Goal: Task Accomplishment & Management: Manage account settings

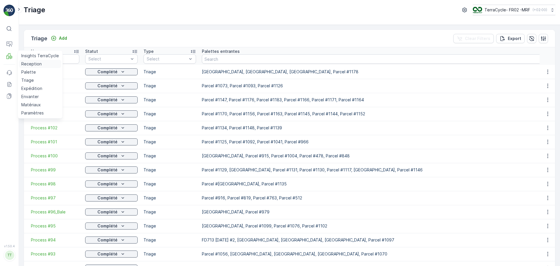
click at [30, 62] on p "Reception" at bounding box center [31, 64] width 20 height 6
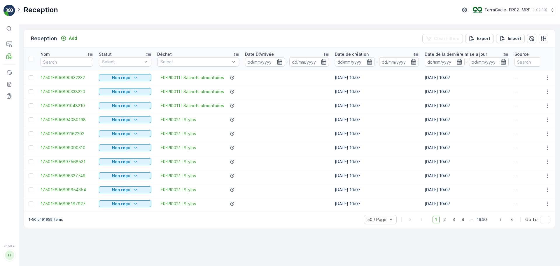
drag, startPoint x: 266, startPoint y: 60, endPoint x: 308, endPoint y: 119, distance: 71.9
click at [266, 60] on input at bounding box center [265, 61] width 40 height 9
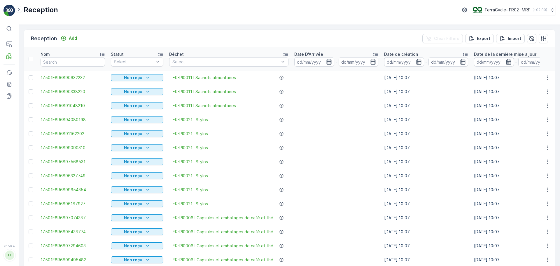
click at [326, 64] on icon "button" at bounding box center [329, 62] width 6 height 6
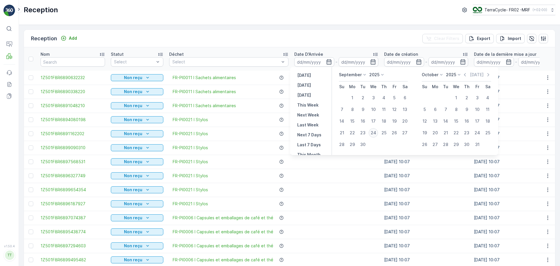
click at [373, 132] on div "24" at bounding box center [372, 132] width 9 height 9
type input "[DATE]"
click at [373, 132] on div "24" at bounding box center [372, 132] width 9 height 9
type input "[DATE]"
click at [189, 27] on div "Reception Add Clear Filters Export Import Nom Statut Select Déchet Select Date …" at bounding box center [289, 145] width 541 height 241
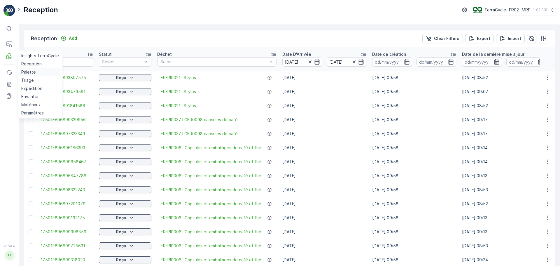
click at [29, 70] on p "Palette" at bounding box center [28, 72] width 15 height 6
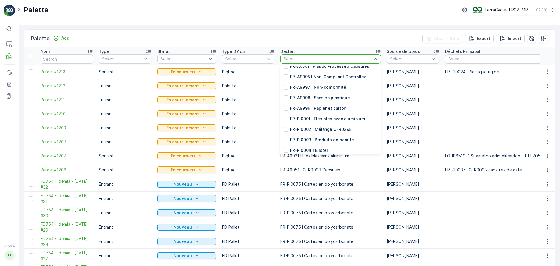
scroll to position [1049, 0]
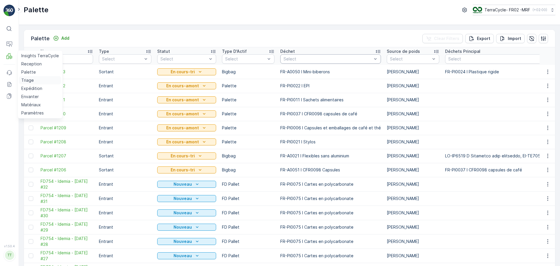
click at [28, 81] on p "Triage" at bounding box center [27, 80] width 13 height 6
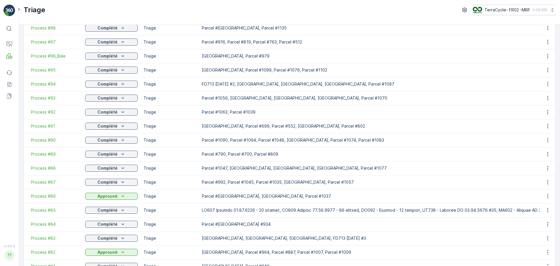
scroll to position [175, 0]
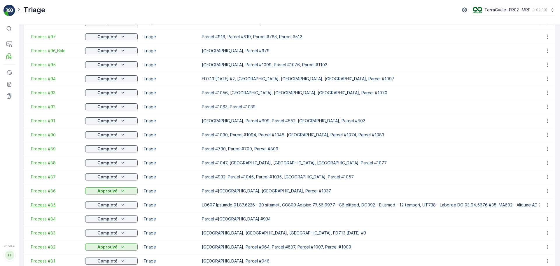
click at [46, 203] on span "Process #85" at bounding box center [55, 205] width 48 height 6
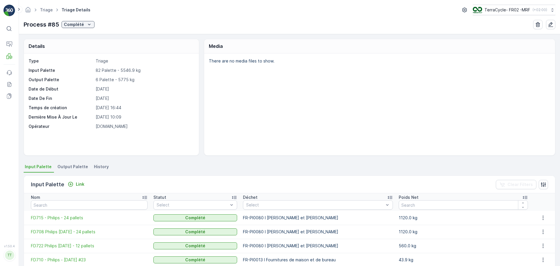
click at [61, 164] on span "Output Palette" at bounding box center [72, 167] width 31 height 6
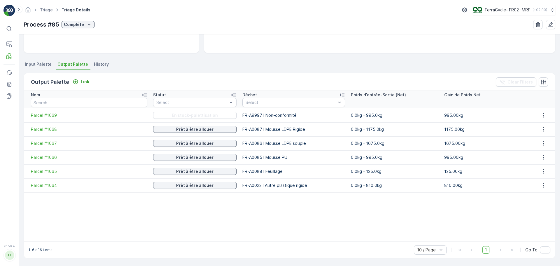
scroll to position [73, 0]
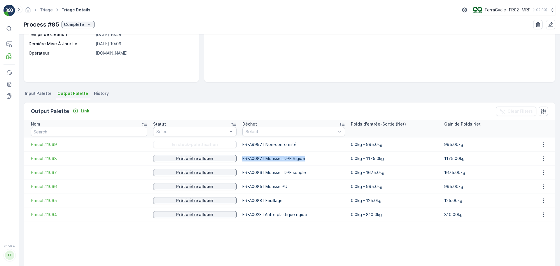
drag, startPoint x: 238, startPoint y: 156, endPoint x: 307, endPoint y: 161, distance: 69.6
click at [307, 161] on td "FR-A0087 I Mousse LDPE Rigide" at bounding box center [293, 158] width 108 height 14
copy p "FR-A0087 I Mousse LDPE Rigide"
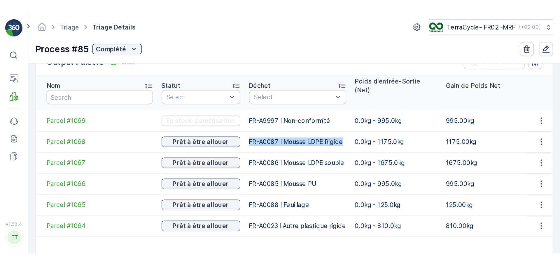
scroll to position [161, 0]
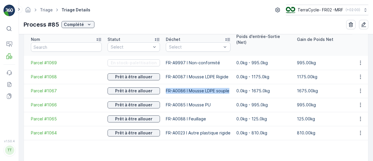
drag, startPoint x: 162, startPoint y: 84, endPoint x: 231, endPoint y: 84, distance: 68.8
click at [231, 84] on tr "Parcel #1067 Prêt à être allouer FR-A0086 I Mousse LDPE souple 0.0kg - 1675.0kg…" at bounding box center [196, 91] width 344 height 14
copy p "FR-A0086 I Mousse LDPE souple"
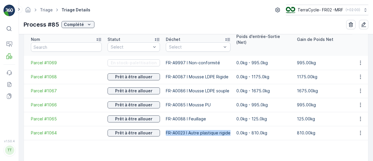
drag, startPoint x: 161, startPoint y: 125, endPoint x: 233, endPoint y: 129, distance: 71.5
click at [233, 129] on tr "Parcel #1064 Prêt à être allouer FR-A0023 I Autre plastique rigide 0.0kg - 810.…" at bounding box center [196, 133] width 344 height 14
copy p "FR-A0023 I Autre plastique rigide"
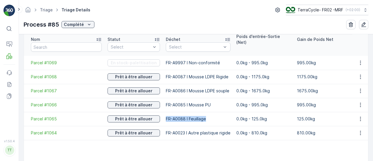
drag, startPoint x: 162, startPoint y: 110, endPoint x: 219, endPoint y: 119, distance: 58.3
click at [219, 119] on td "FR-A0088 I Feuillage" at bounding box center [198, 119] width 71 height 14
copy p "FR-A0088 I Feuillage"
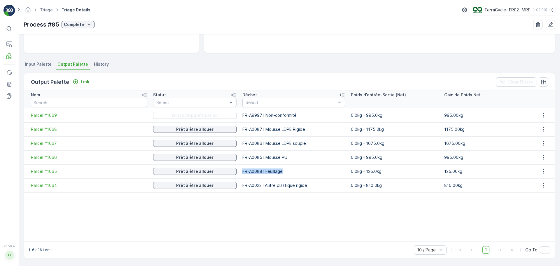
scroll to position [102, 0]
click at [24, 69] on p "Palette" at bounding box center [28, 72] width 15 height 6
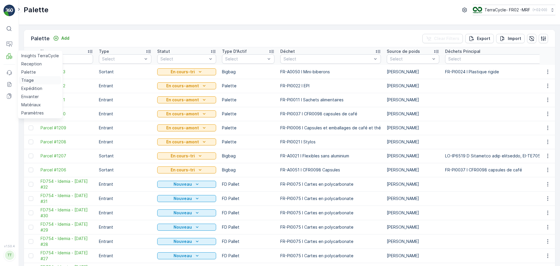
click at [28, 80] on p "Triage" at bounding box center [27, 80] width 13 height 6
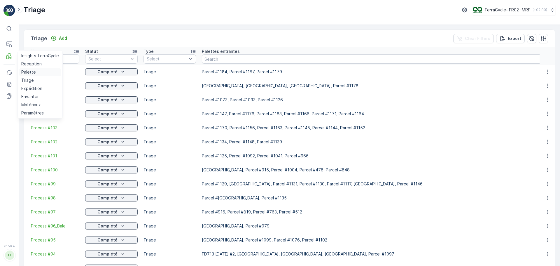
click at [27, 72] on p "Palette" at bounding box center [28, 72] width 15 height 6
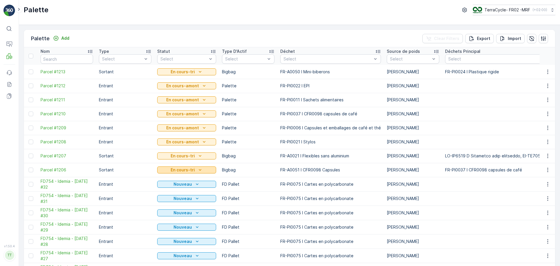
click at [189, 170] on p "En cours-tri" at bounding box center [182, 170] width 24 height 6
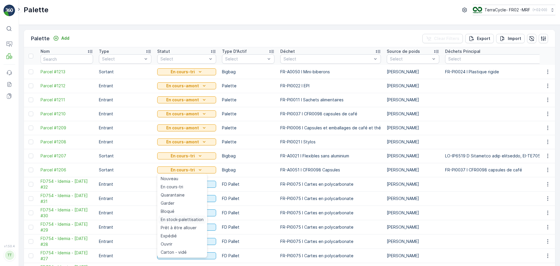
click at [187, 220] on span "En stock-palettisation" at bounding box center [182, 219] width 43 height 6
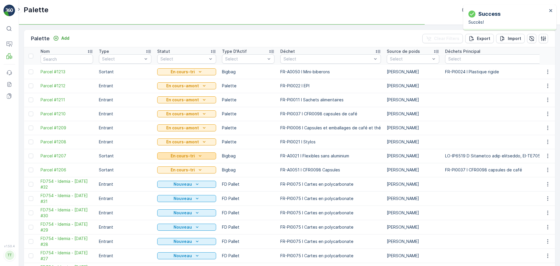
click at [194, 157] on div "En cours-tri" at bounding box center [186, 156] width 54 height 6
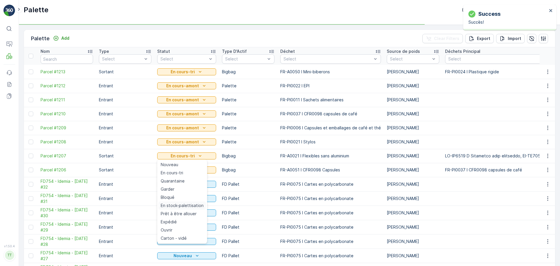
click at [185, 207] on td "Nouveau" at bounding box center [186, 212] width 65 height 14
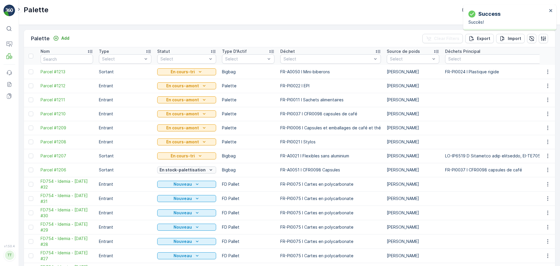
click at [187, 168] on p "En stock-palettisation" at bounding box center [182, 170] width 46 height 6
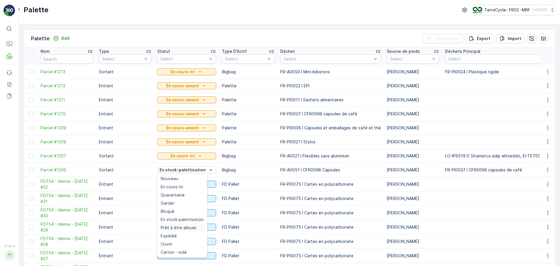
click at [185, 226] on span "Prêt à être allouer" at bounding box center [179, 227] width 36 height 6
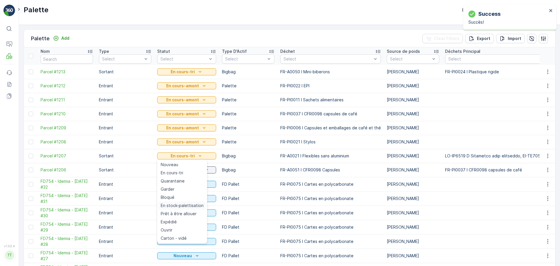
click at [194, 204] on span "En stock-palettisation" at bounding box center [182, 205] width 43 height 6
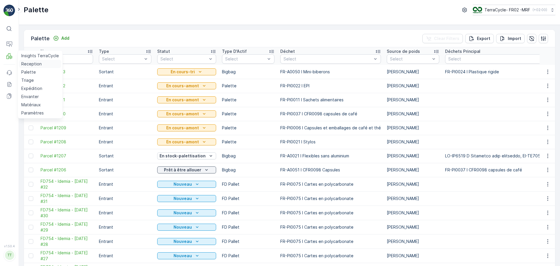
click at [29, 65] on p "Reception" at bounding box center [31, 64] width 20 height 6
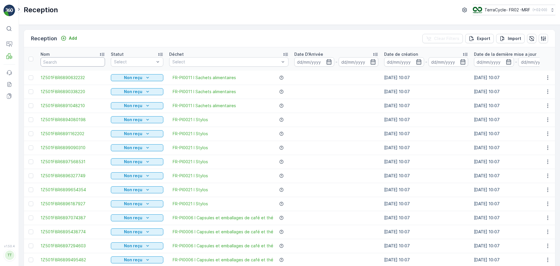
click at [61, 65] on input "text" at bounding box center [73, 61] width 64 height 9
paste input "1Z501F8R9198301362"
type input "1Z501F8R9198301362"
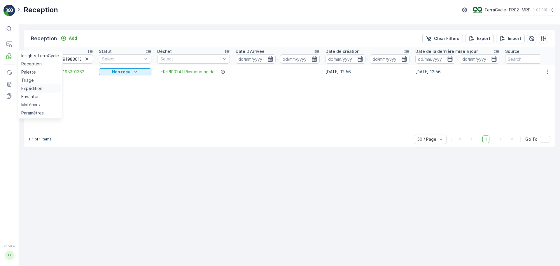
click at [29, 86] on p "Expédition" at bounding box center [31, 88] width 21 height 6
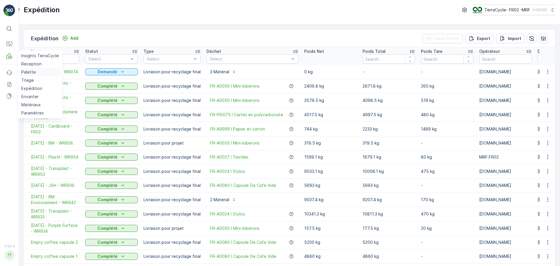
click at [25, 72] on p "Palette" at bounding box center [28, 72] width 15 height 6
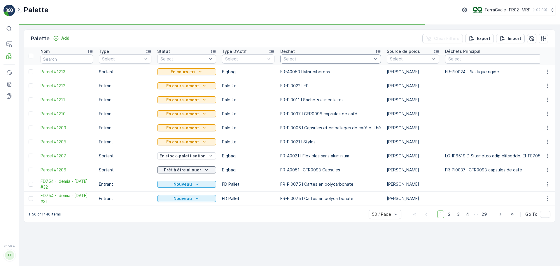
click at [338, 56] on div "Select" at bounding box center [330, 58] width 101 height 9
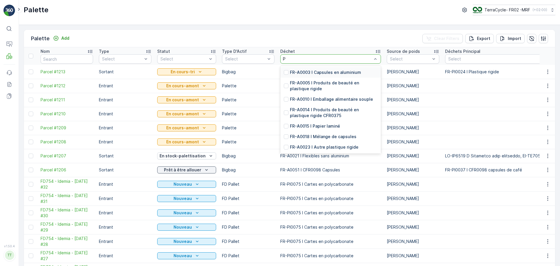
type input "PS"
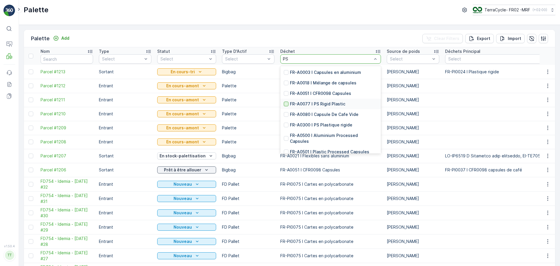
click at [284, 104] on div at bounding box center [286, 103] width 5 height 5
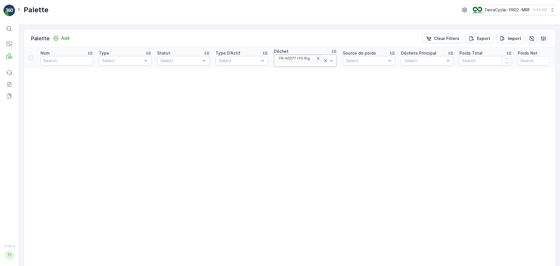
click at [319, 59] on div "Remove FR-A0077 I PS Rigid Plastic" at bounding box center [318, 58] width 6 height 5
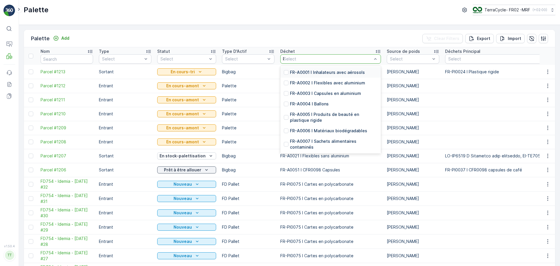
type input "PS"
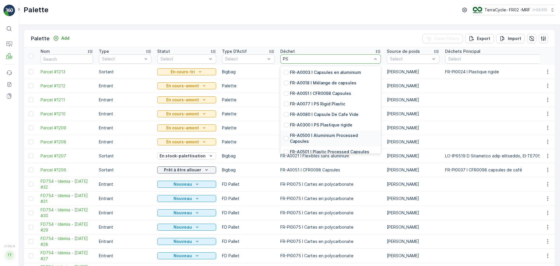
scroll to position [42, 0]
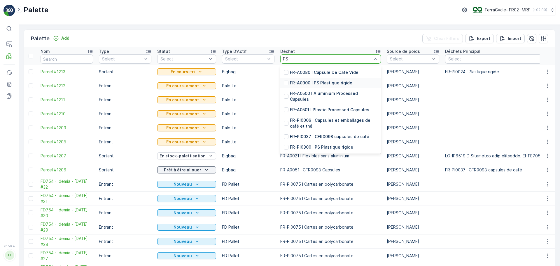
click at [309, 83] on p "FR-A0300 I PS Plastique rigide" at bounding box center [321, 83] width 62 height 6
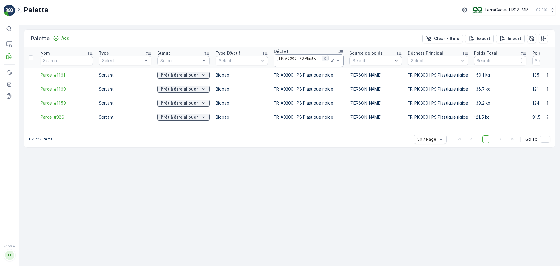
click at [323, 59] on icon "Remove FR-A0300 I PS Plastique rigide" at bounding box center [325, 58] width 4 height 4
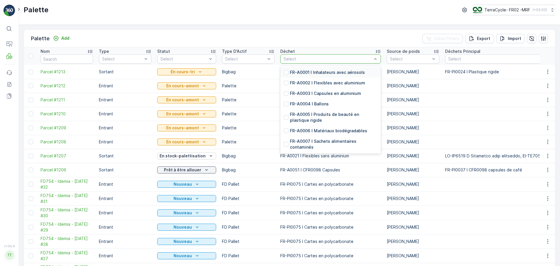
click at [331, 58] on div at bounding box center [327, 59] width 89 height 5
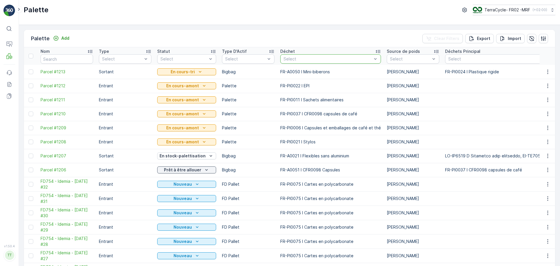
click at [331, 58] on div at bounding box center [327, 59] width 89 height 5
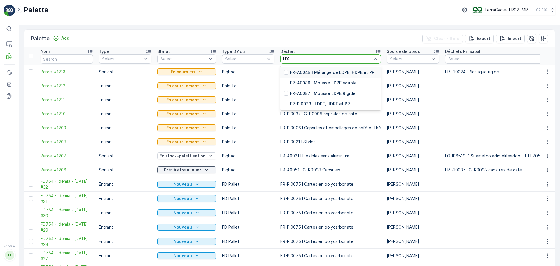
type input "LDPE"
click at [284, 72] on div at bounding box center [286, 72] width 5 height 5
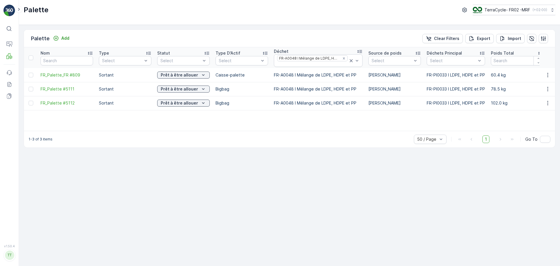
drag, startPoint x: 158, startPoint y: 131, endPoint x: 175, endPoint y: 131, distance: 17.2
click at [175, 131] on div "1-3 of 3 items 50 / Page 1 Go To" at bounding box center [289, 139] width 531 height 17
